Goal: Transaction & Acquisition: Purchase product/service

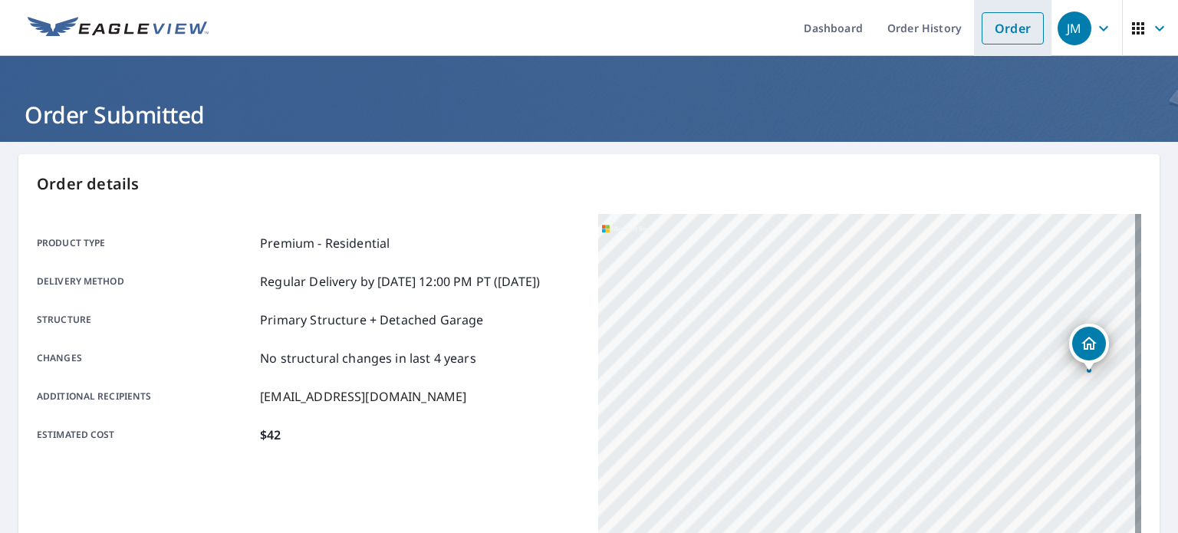
click at [1017, 26] on link "Order" at bounding box center [1013, 28] width 62 height 32
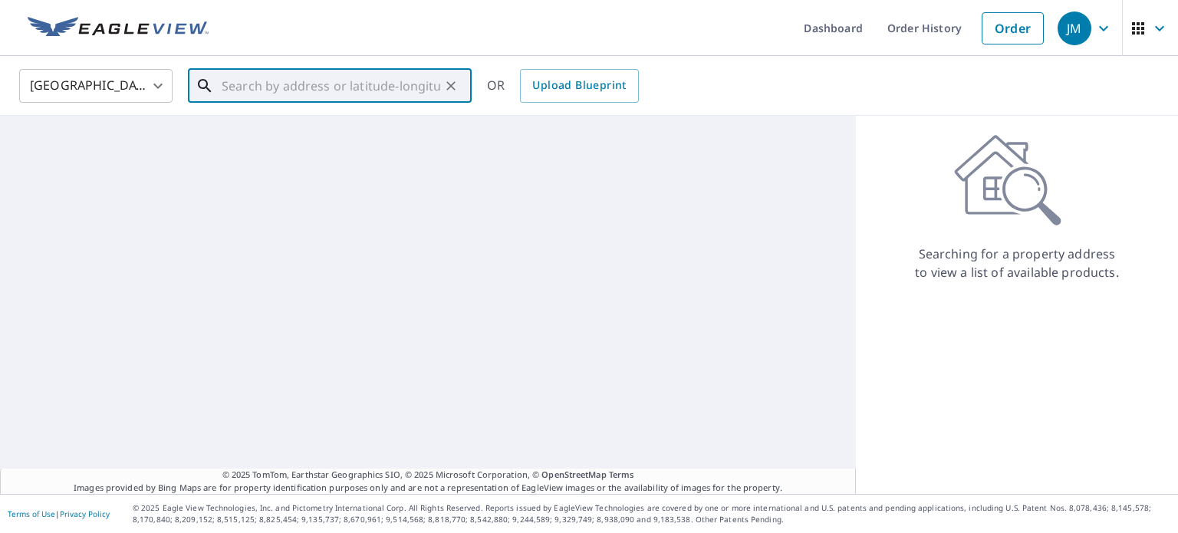
click at [372, 88] on input "text" at bounding box center [331, 85] width 219 height 43
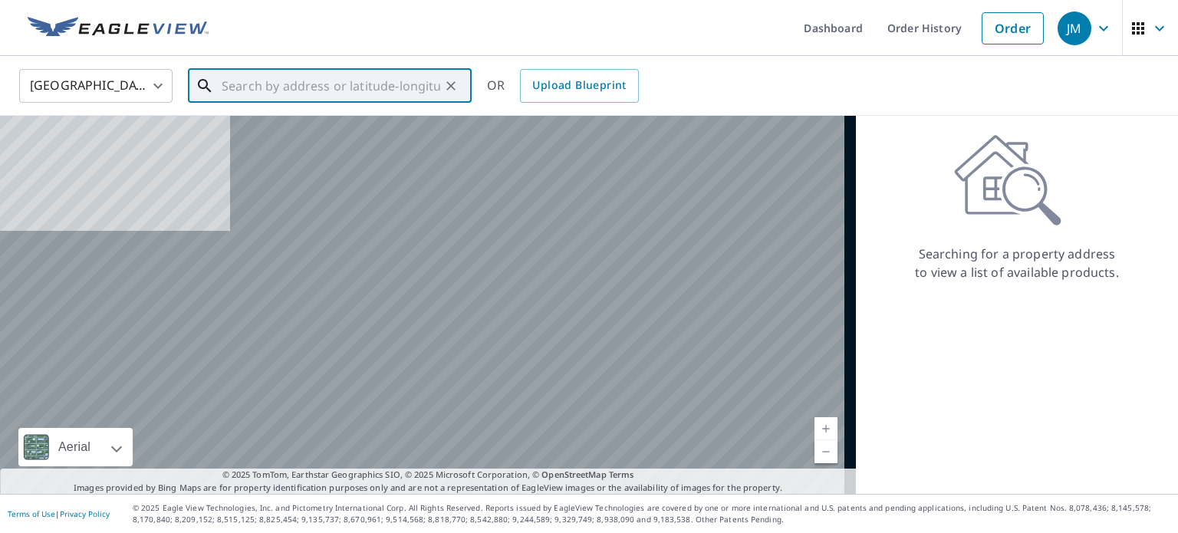
paste input "[STREET_ADDRESS][US_STATE]"
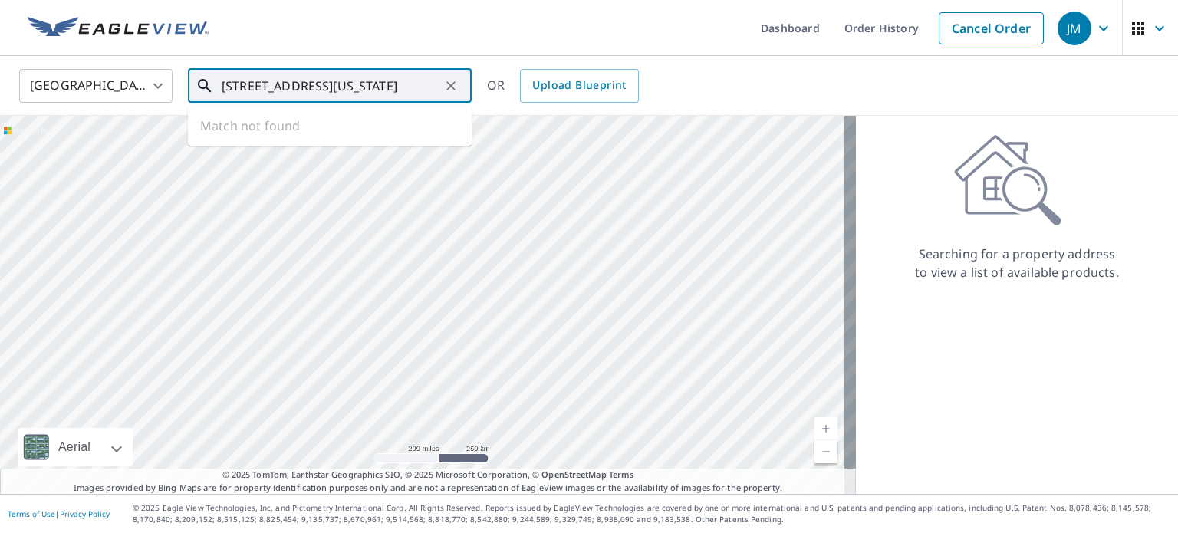
type input "[STREET_ADDRESS][US_STATE]"
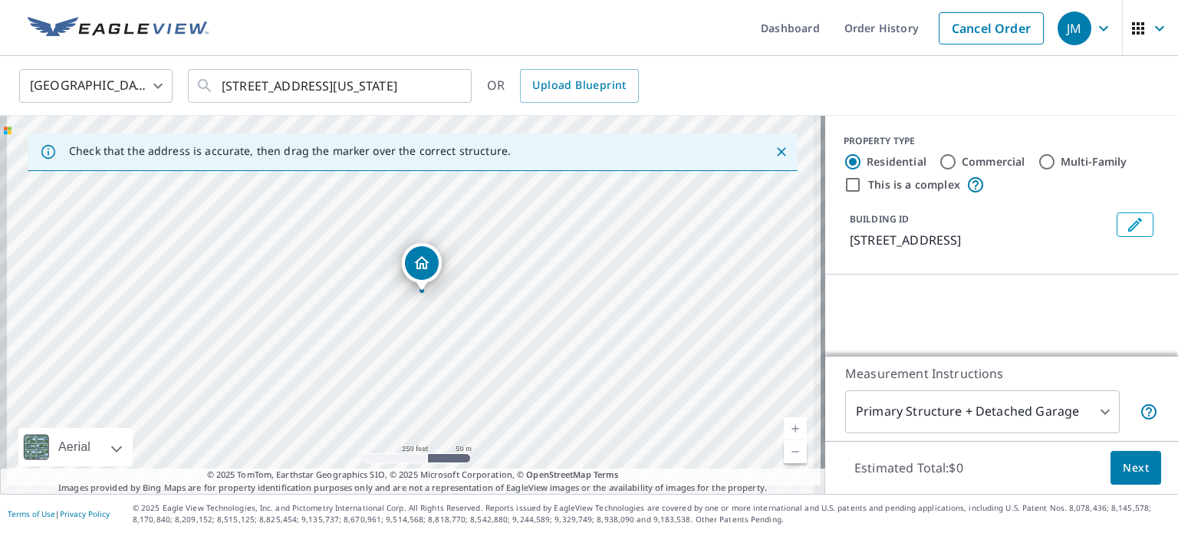
drag, startPoint x: 454, startPoint y: 380, endPoint x: 460, endPoint y: 373, distance: 9.2
click at [460, 373] on div "[STREET_ADDRESS]" at bounding box center [412, 305] width 825 height 378
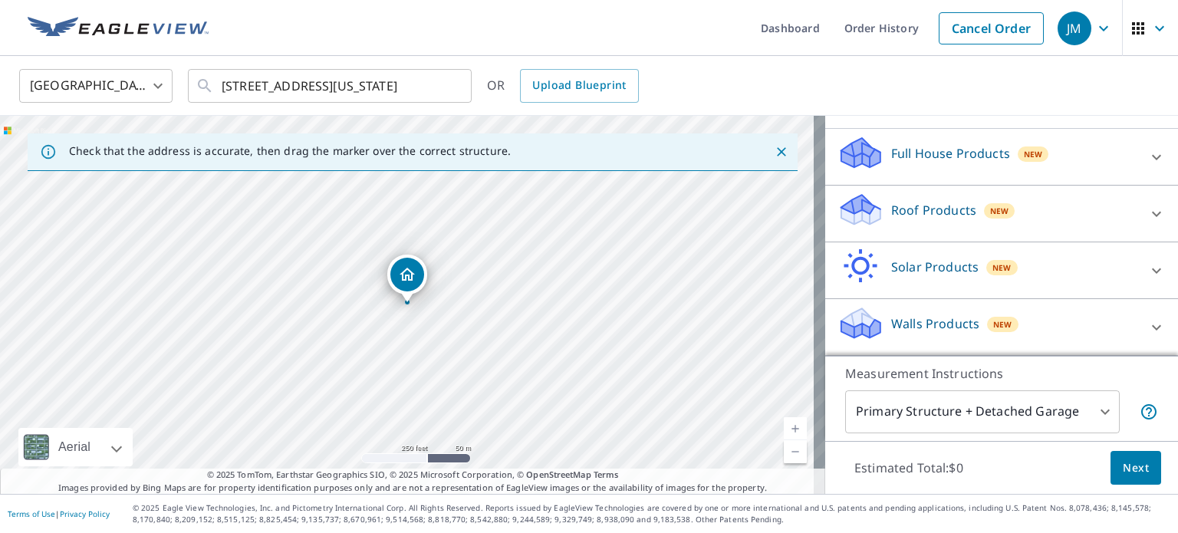
scroll to position [163, 0]
click at [1148, 206] on icon at bounding box center [1157, 214] width 18 height 18
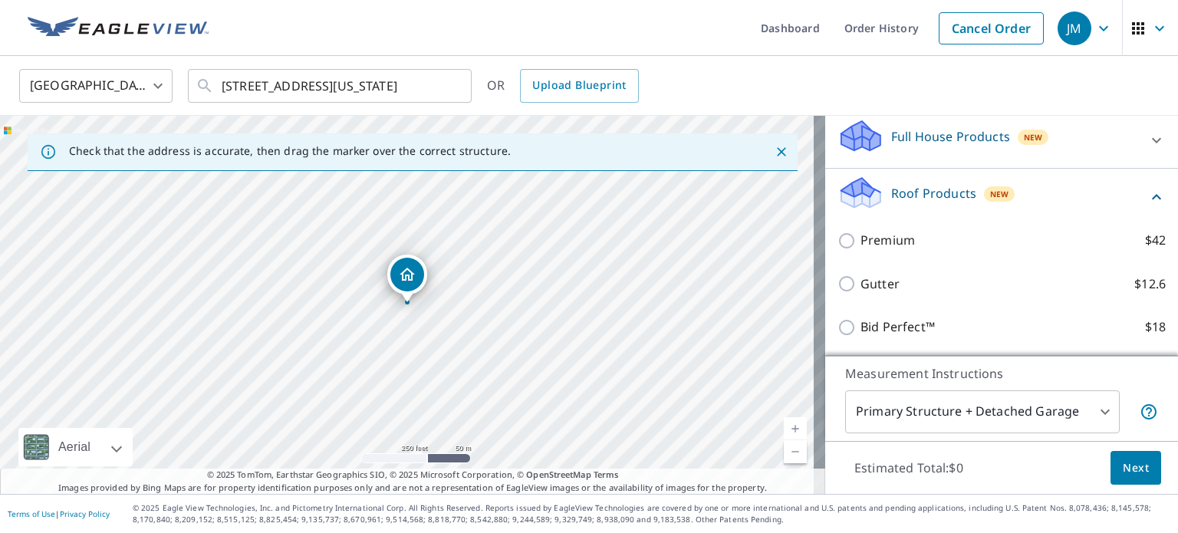
click at [935, 262] on div "Premium $42" at bounding box center [1002, 241] width 328 height 44
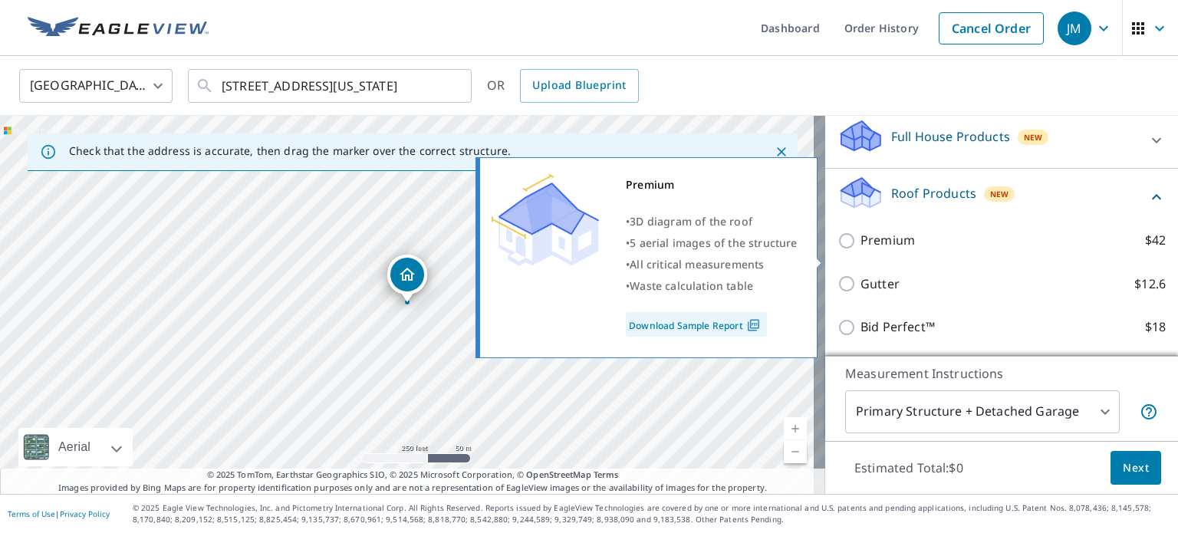
click at [894, 250] on p "Premium" at bounding box center [888, 240] width 54 height 19
click at [861, 250] on input "Premium $42" at bounding box center [849, 241] width 23 height 18
checkbox input "true"
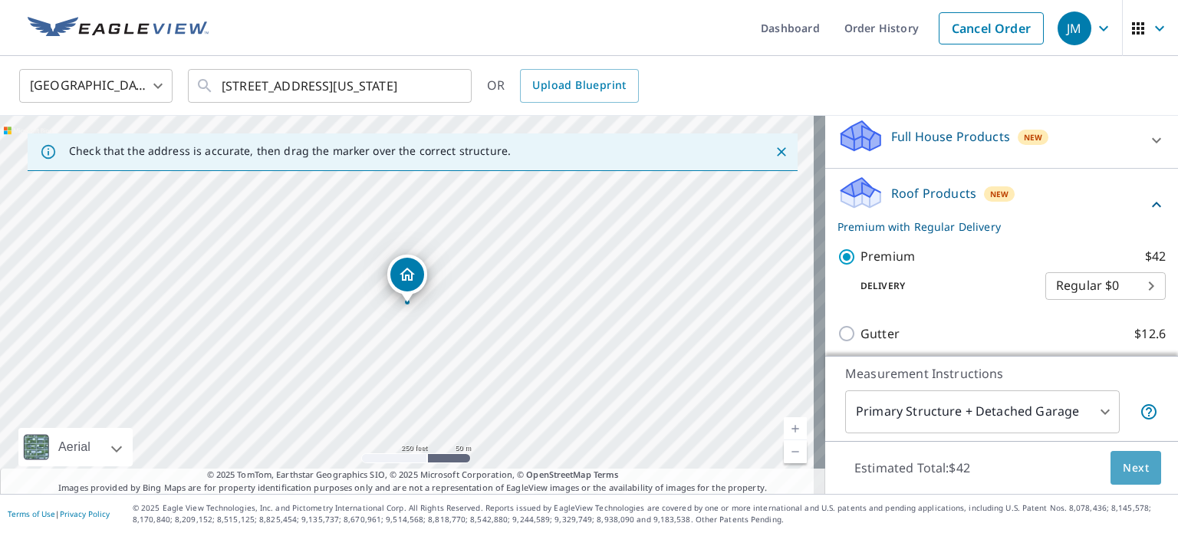
click at [1111, 470] on button "Next" at bounding box center [1136, 468] width 51 height 35
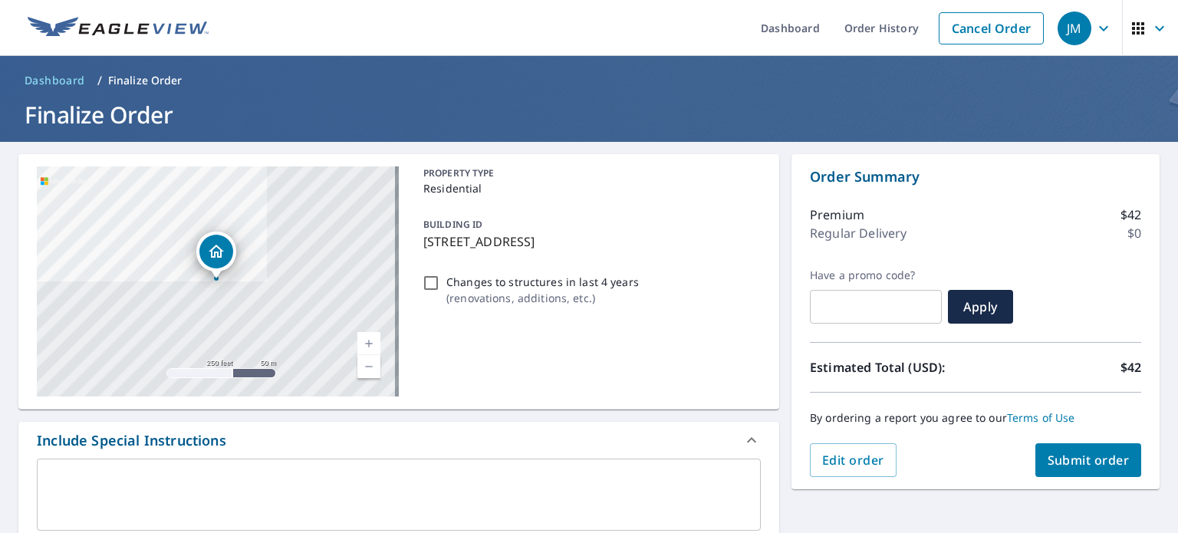
click at [1086, 441] on div "By ordering a report you agree to our Terms of Use" at bounding box center [975, 418] width 331 height 51
click at [1075, 459] on span "Submit order" at bounding box center [1089, 460] width 82 height 17
